Goal: Check status: Check status

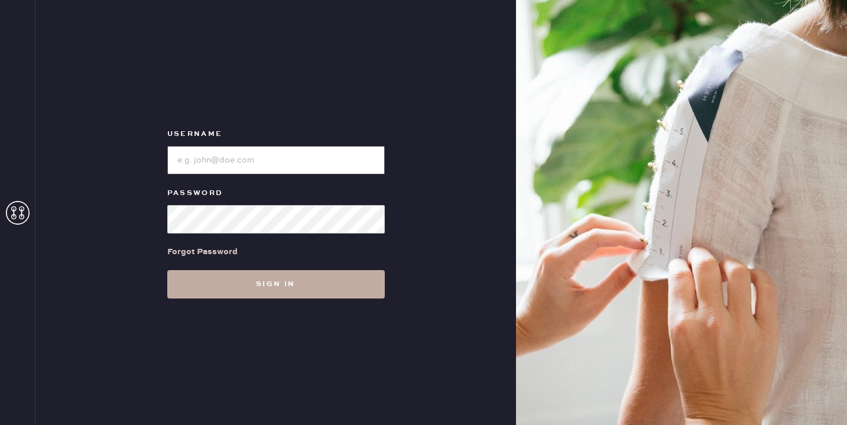
type input "reformationmelrose"
click at [325, 280] on button "Sign in" at bounding box center [276, 284] width 218 height 28
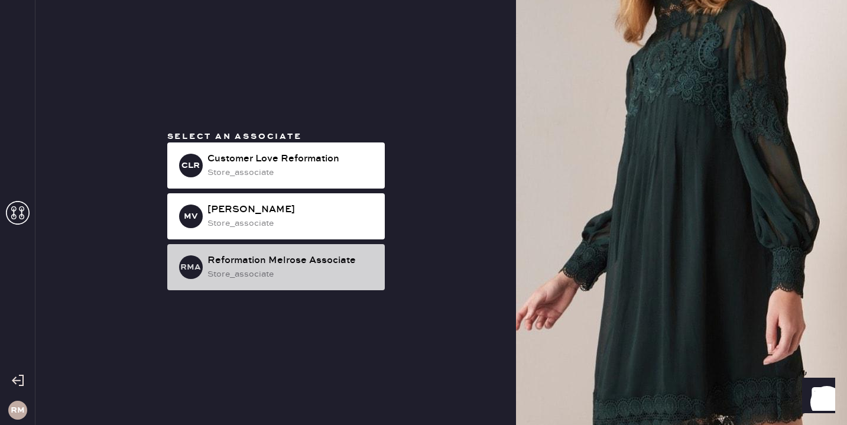
click at [287, 256] on div "Reformation Melrose Associate" at bounding box center [292, 261] width 168 height 14
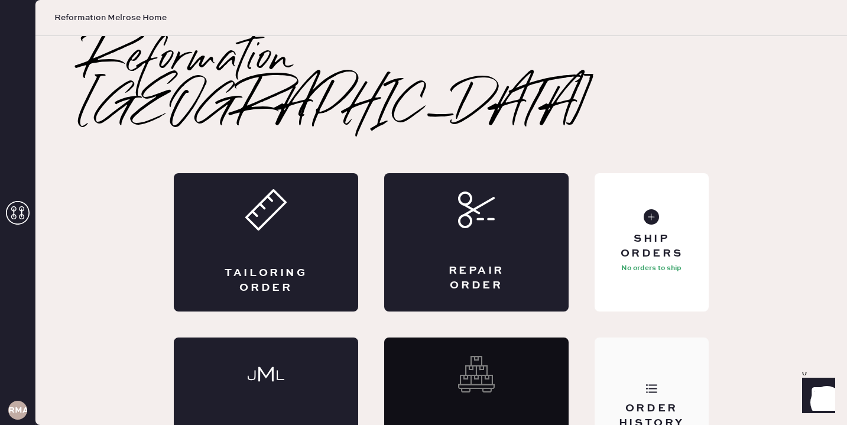
click at [644, 401] on div "Order History" at bounding box center [651, 416] width 95 height 30
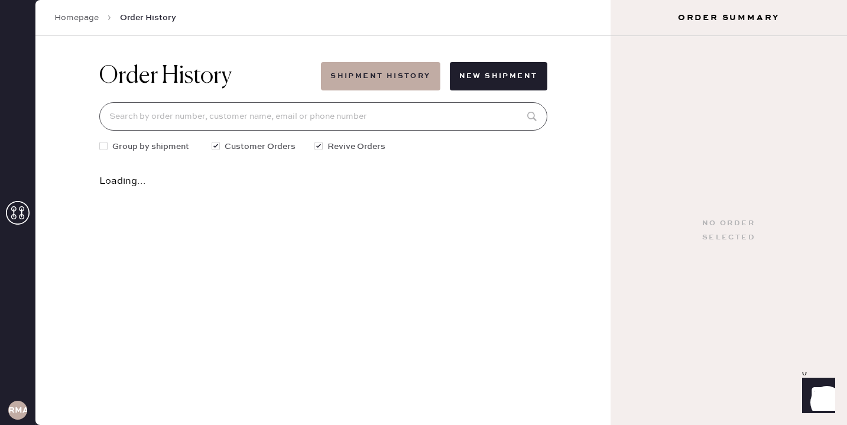
click at [391, 118] on input at bounding box center [323, 116] width 448 height 28
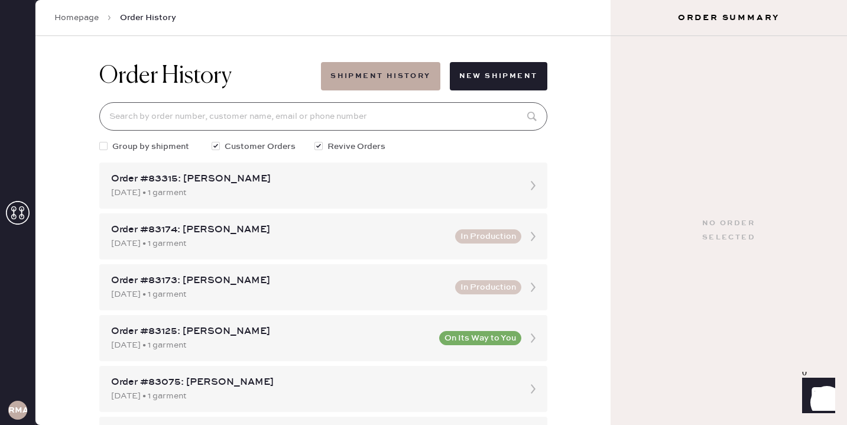
paste input "[EMAIL_ADDRESS][DOMAIN_NAME]"
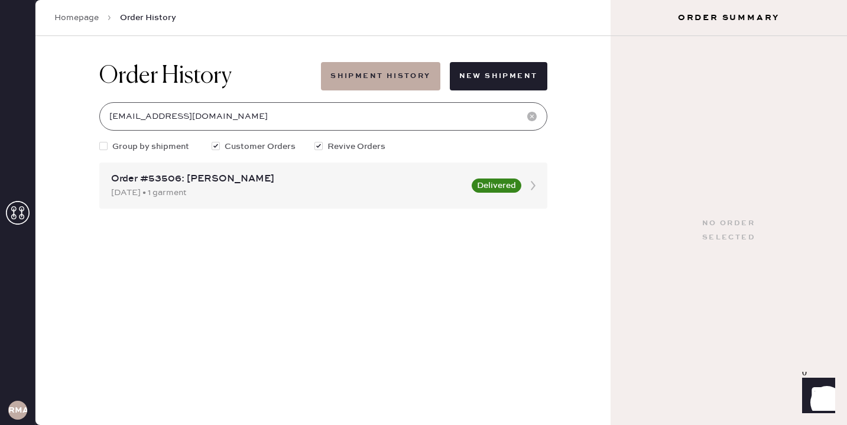
type input "[EMAIL_ADDRESS][DOMAIN_NAME]"
click at [354, 174] on div "Order #53506: [PERSON_NAME]" at bounding box center [288, 179] width 354 height 14
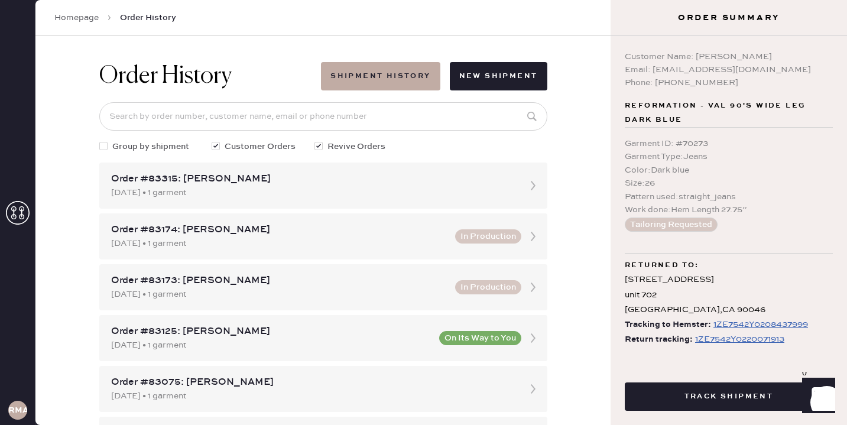
scroll to position [7, 0]
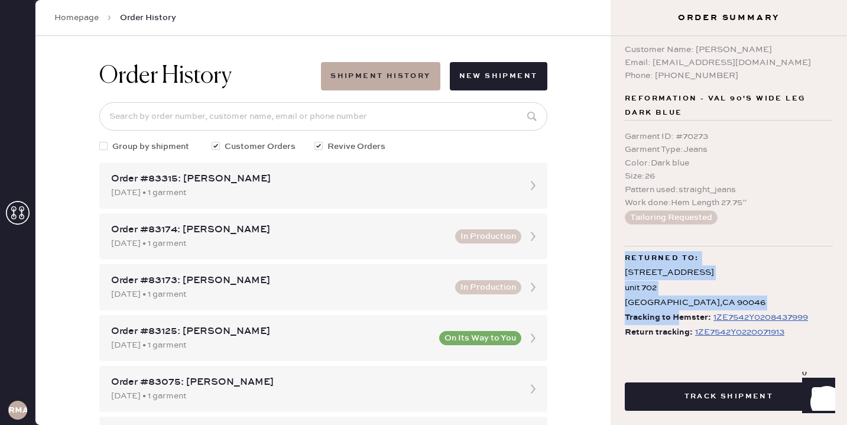
drag, startPoint x: 676, startPoint y: 315, endPoint x: 681, endPoint y: 225, distance: 90.0
click at [681, 225] on div "Customer Name: [PERSON_NAME] Email: [EMAIL_ADDRESS][DOMAIN_NAME] Phone: [PHONE_…" at bounding box center [729, 197] width 236 height 323
click at [686, 248] on div "Returned to: [STREET_ADDRESS] Tracking to Hemster: 1ZE7542Y0208437999 Return tr…" at bounding box center [729, 293] width 208 height 94
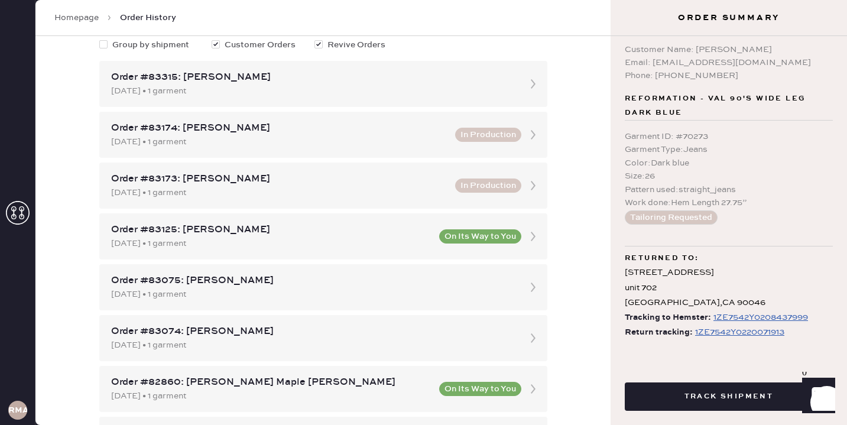
scroll to position [104, 0]
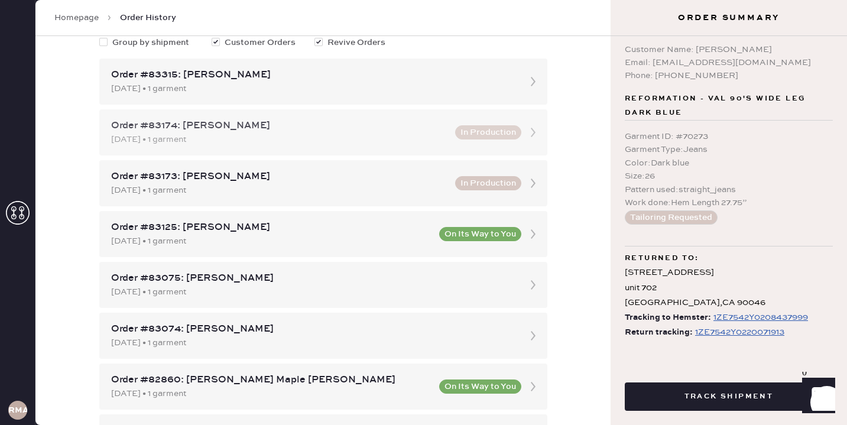
click at [377, 150] on div "Order #83174: [PERSON_NAME] [DATE] • 1 garment In Production" at bounding box center [323, 132] width 448 height 46
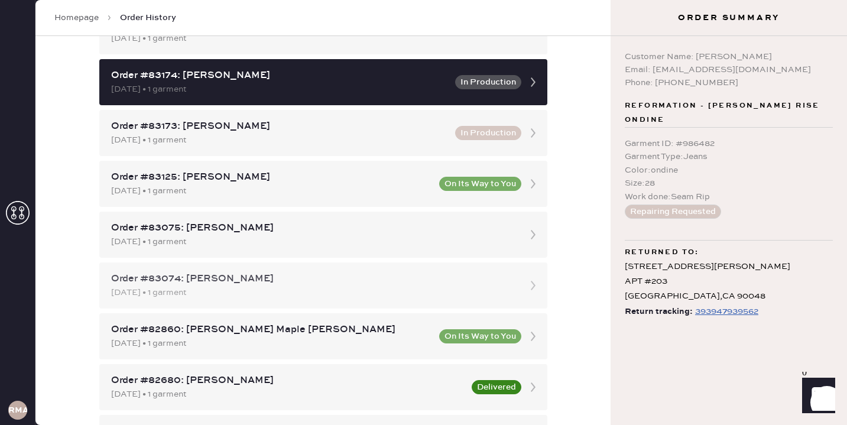
scroll to position [155, 0]
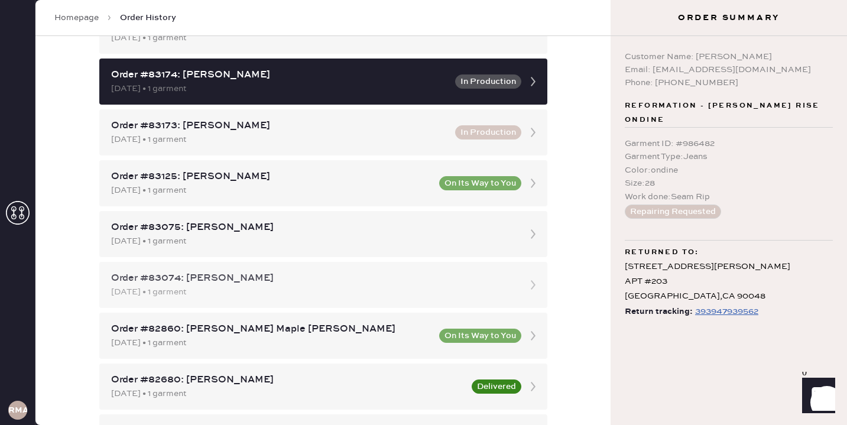
click at [306, 284] on div "Order #83074: [PERSON_NAME]" at bounding box center [312, 278] width 403 height 14
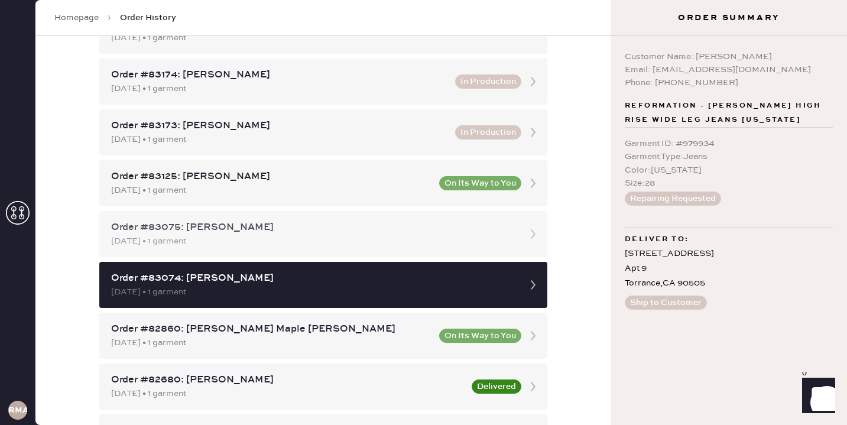
click at [389, 247] on div "[DATE] • 1 garment" at bounding box center [312, 241] width 403 height 13
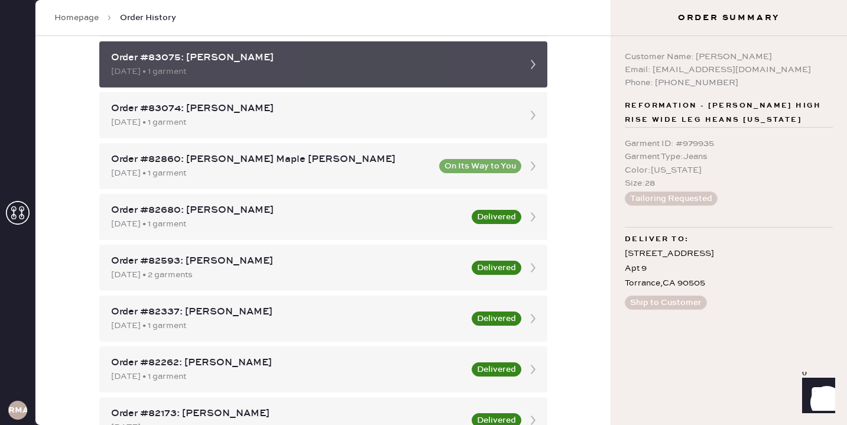
scroll to position [326, 0]
